Goal: Task Accomplishment & Management: Manage account settings

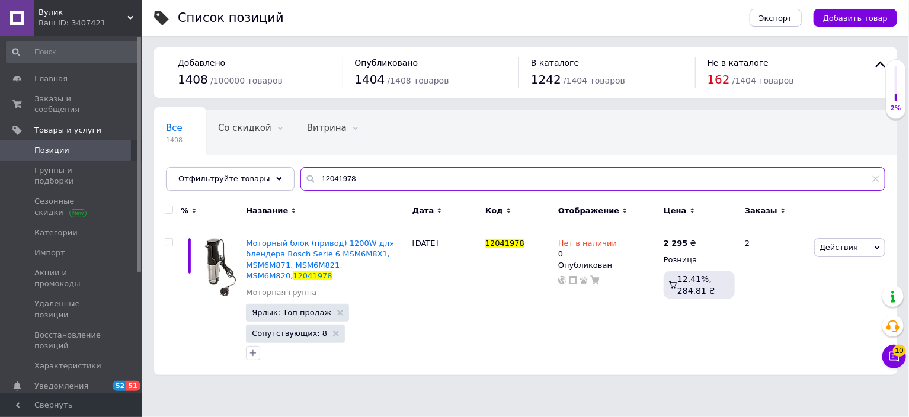
click at [261, 178] on div "Отфильтруйте товары 12041978" at bounding box center [526, 179] width 720 height 24
paste input "12023349 ан"
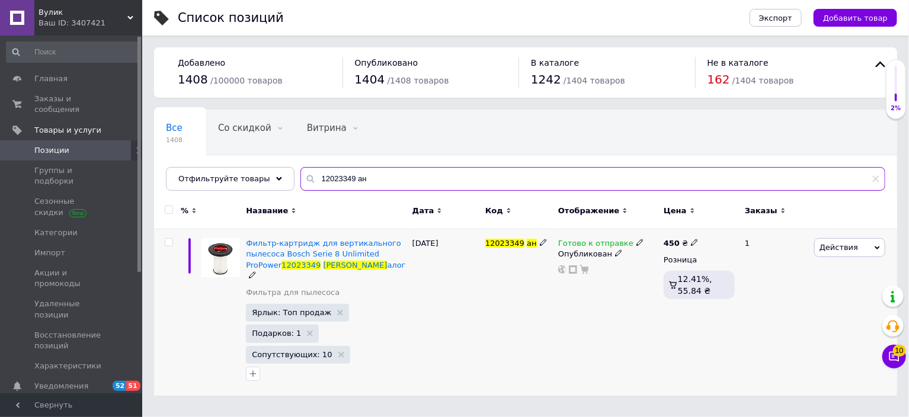
type input "12023349 ан"
click at [637, 241] on icon at bounding box center [640, 242] width 7 height 7
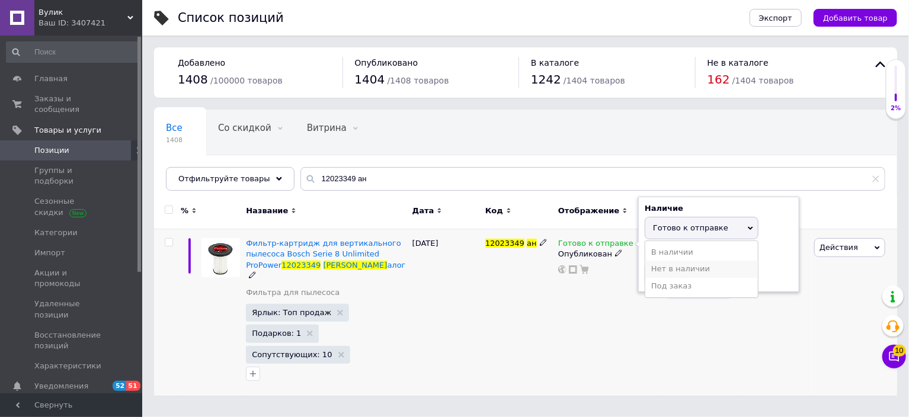
click at [668, 269] on li "Нет в наличии" at bounding box center [702, 269] width 113 height 17
click at [668, 269] on input at bounding box center [690, 274] width 90 height 24
type input "0"
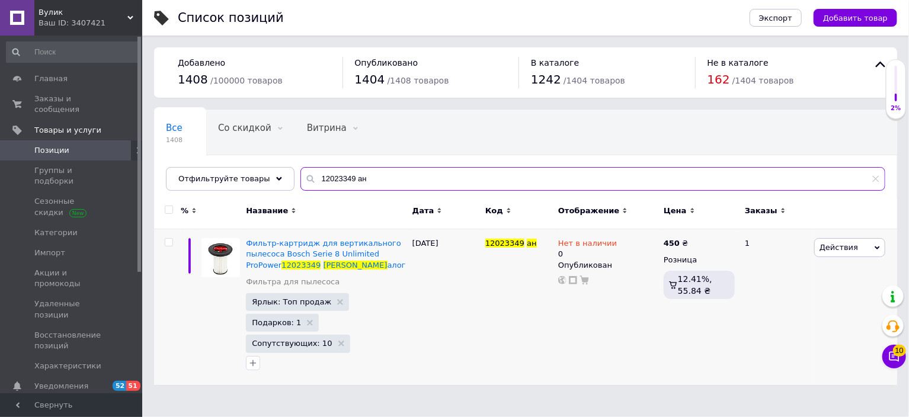
drag, startPoint x: 335, startPoint y: 192, endPoint x: 191, endPoint y: 198, distance: 144.2
click at [191, 198] on div "Все 1408 Со скидкой 0 Удалить Редактировать Витрина 0 Удалить Редактировать Скр…" at bounding box center [525, 248] width 743 height 276
paste input "36642"
type input "12036642 ан"
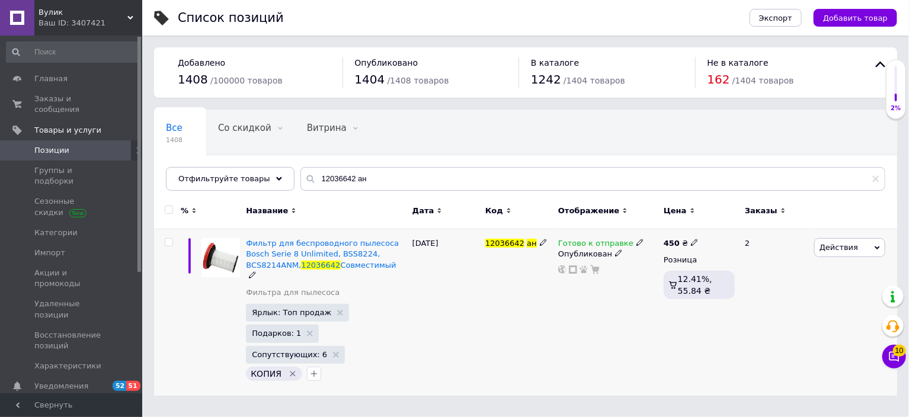
click at [637, 240] on icon at bounding box center [640, 242] width 7 height 7
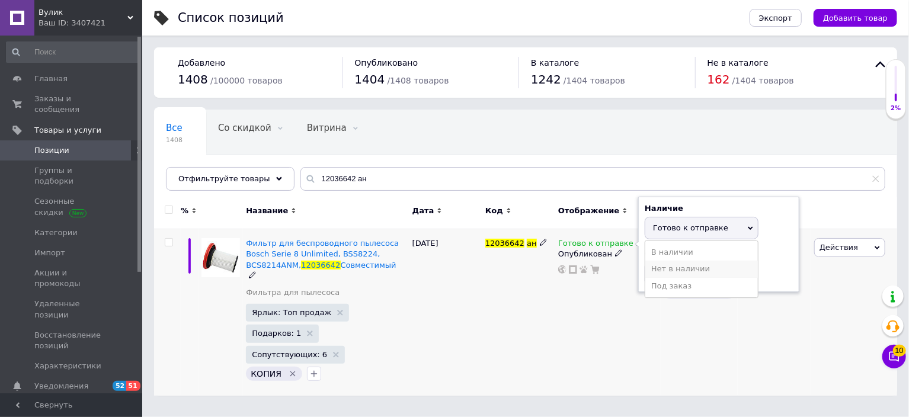
click at [659, 271] on li "Нет в наличии" at bounding box center [702, 269] width 113 height 17
click at [659, 271] on input at bounding box center [690, 274] width 90 height 24
type input "0"
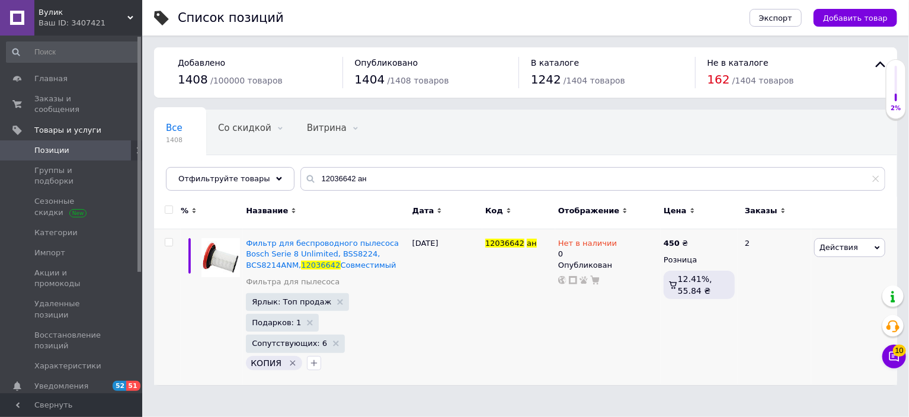
drag, startPoint x: 366, startPoint y: 191, endPoint x: 283, endPoint y: 185, distance: 83.2
click at [283, 185] on div "Все 1408 Со скидкой 0 Удалить Редактировать Витрина 0 Удалить Редактировать Скр…" at bounding box center [525, 156] width 743 height 98
drag, startPoint x: 360, startPoint y: 181, endPoint x: 151, endPoint y: 156, distance: 210.2
click at [152, 156] on div "Список позиций Экспорт Добавить товар Добавлено 1408 / 100000 товаров Опубликов…" at bounding box center [525, 198] width 767 height 397
paste input "DJ82-01044A"
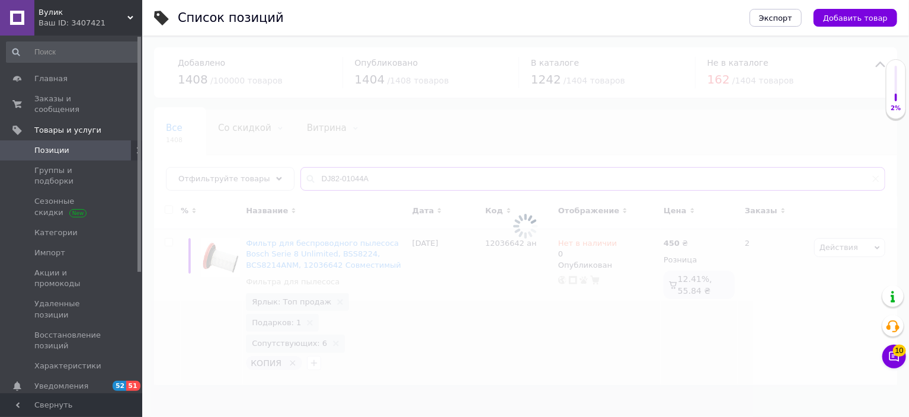
type input "DJ82-01044A"
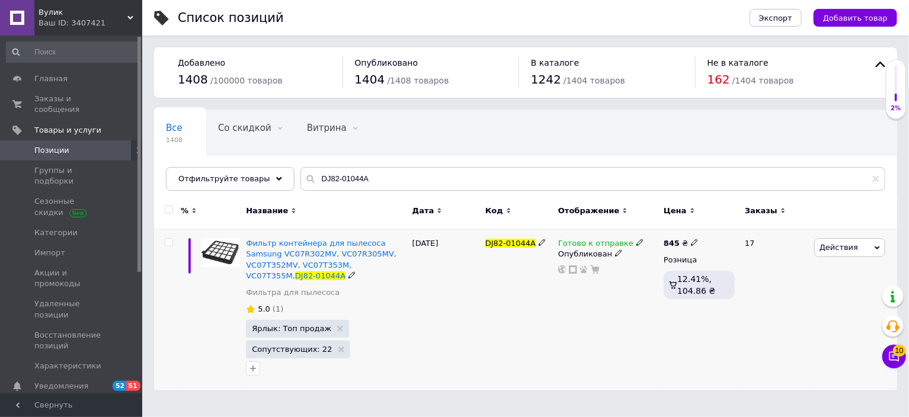
click at [637, 244] on icon at bounding box center [640, 242] width 7 height 7
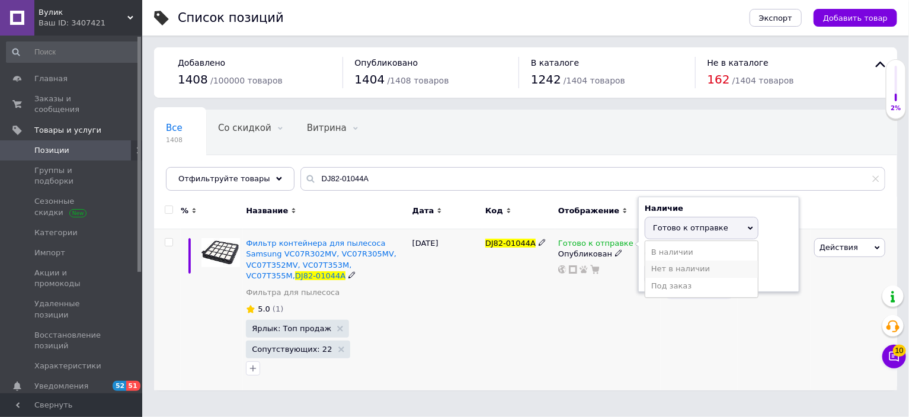
click at [667, 270] on li "Нет в наличии" at bounding box center [702, 269] width 113 height 17
click at [667, 270] on input at bounding box center [690, 274] width 90 height 24
type input "0"
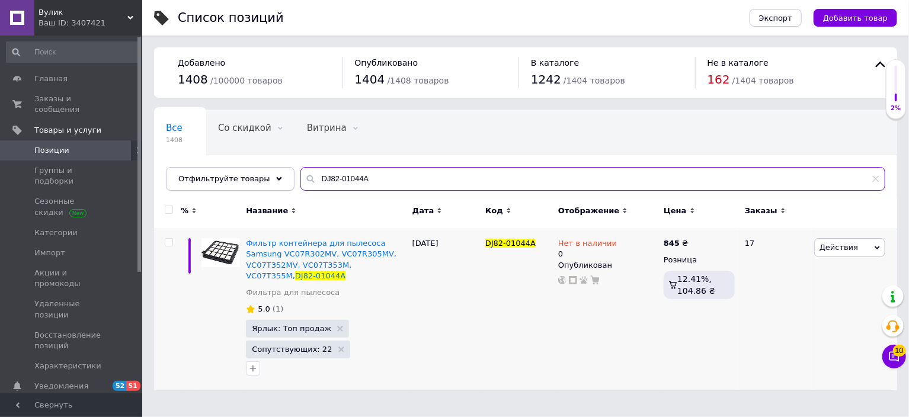
drag, startPoint x: 383, startPoint y: 181, endPoint x: 199, endPoint y: 189, distance: 184.5
click at [199, 189] on div "Отфильтруйте товары DJ82-01044A" at bounding box center [526, 179] width 720 height 24
paste input "3390W1G012B"
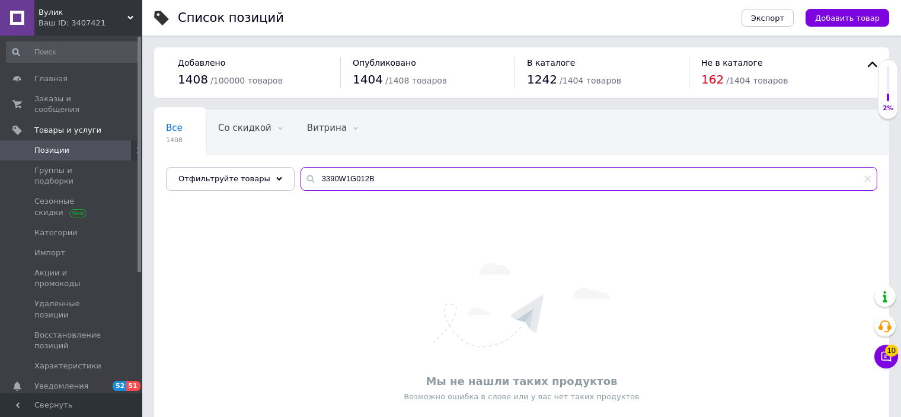
type input "3390W1G012B"
